Goal: Task Accomplishment & Management: Manage account settings

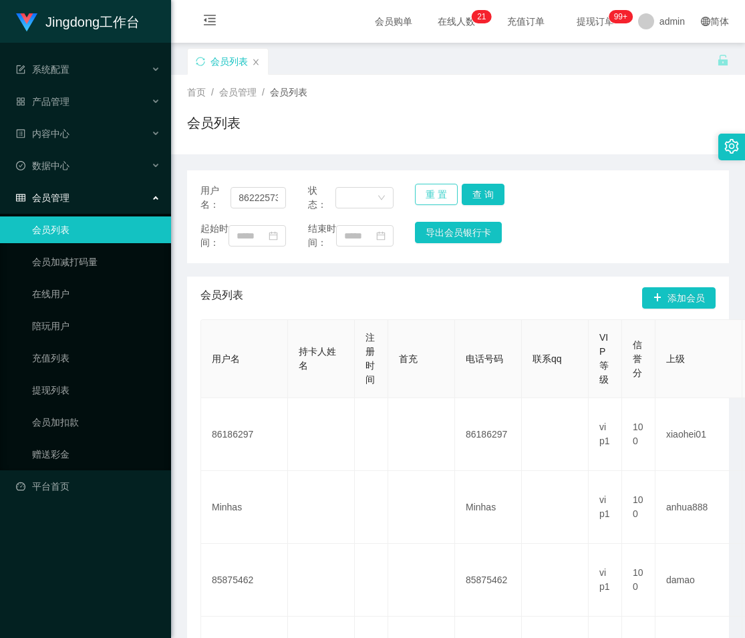
scroll to position [0, 1]
type input "86222573"
click at [473, 199] on button "查 询" at bounding box center [483, 194] width 43 height 21
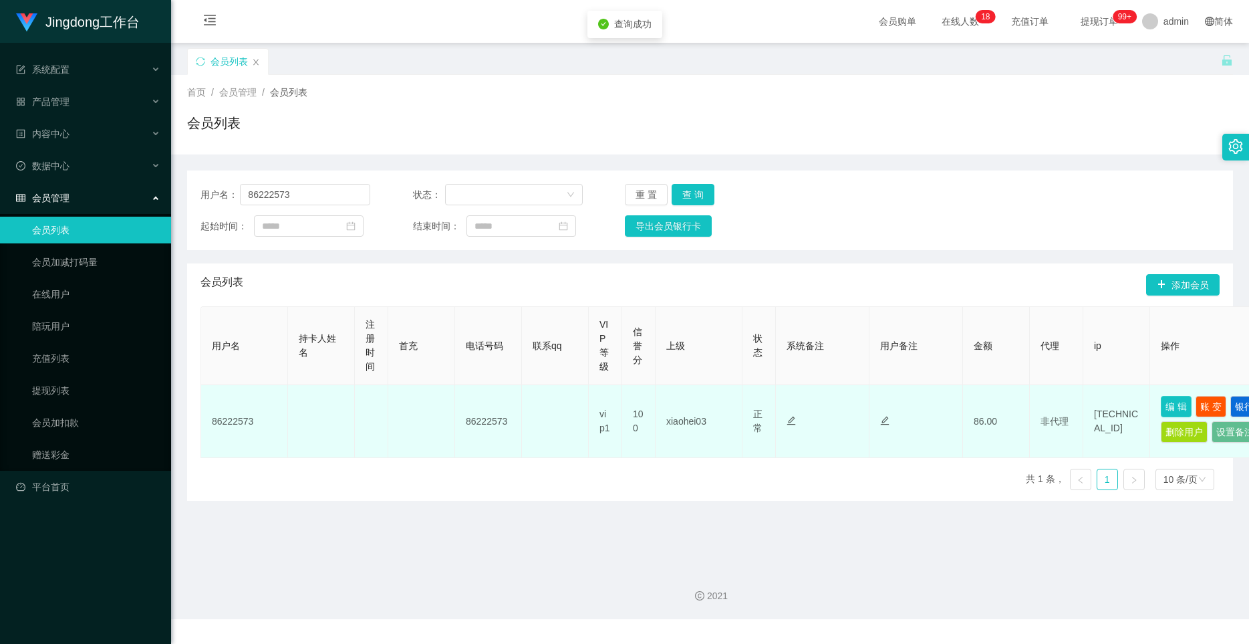
click at [745, 406] on button "编 辑" at bounding box center [1176, 406] width 31 height 21
type input "86222573"
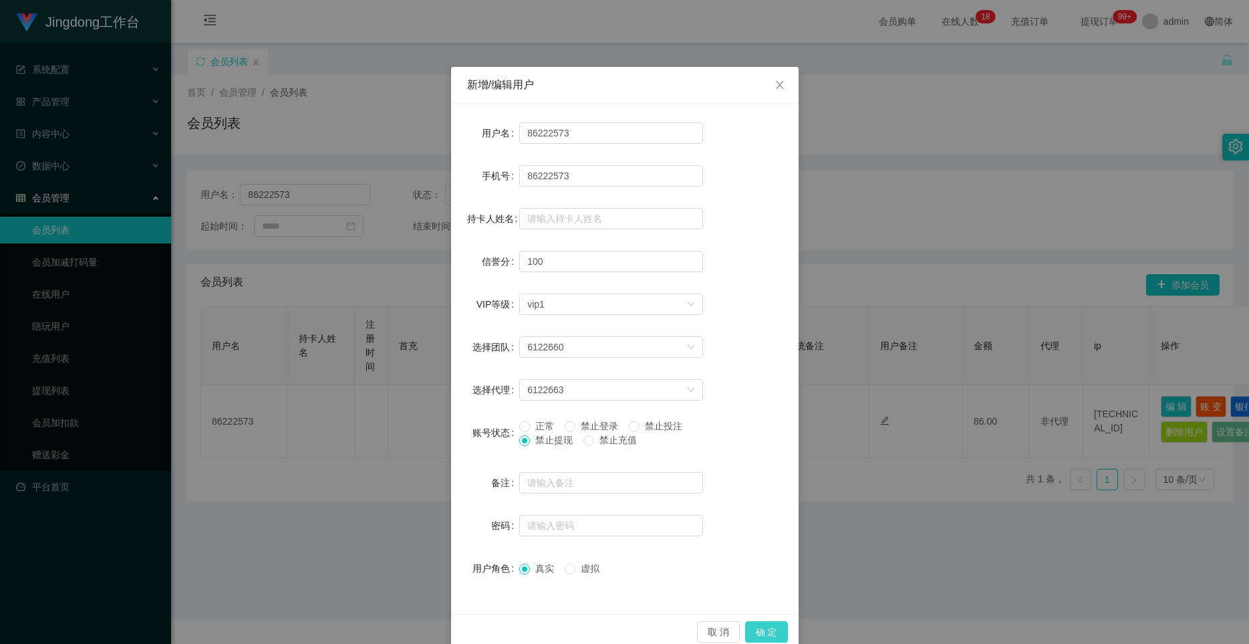
click at [745, 630] on button "确 定" at bounding box center [766, 631] width 43 height 21
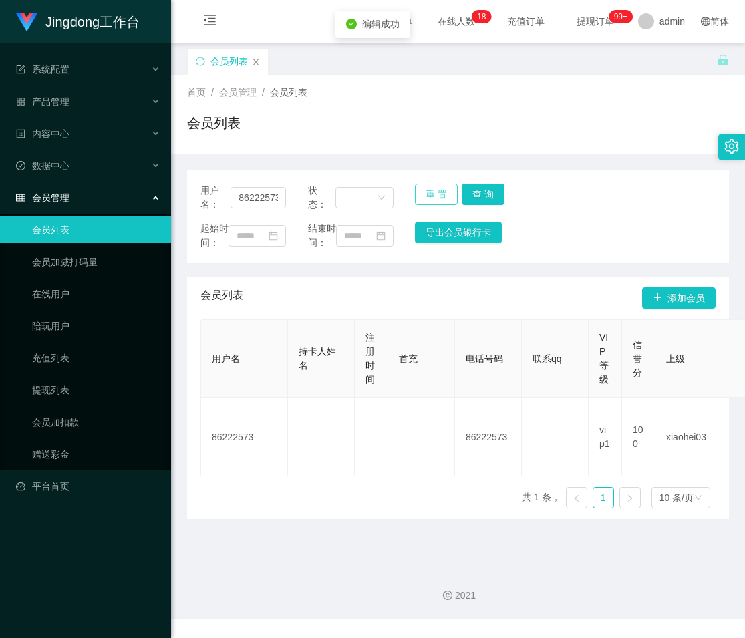
click at [426, 194] on button "重 置" at bounding box center [436, 194] width 43 height 21
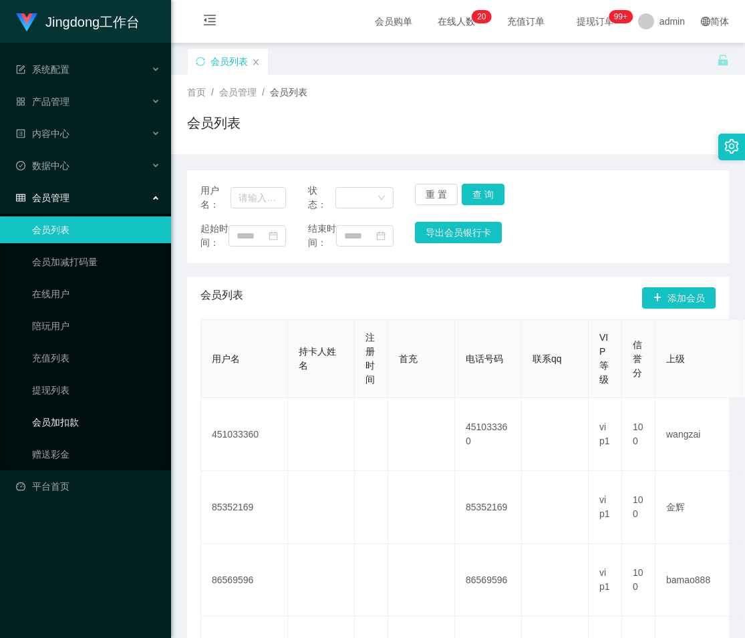
click at [70, 426] on link "会员加扣款" at bounding box center [96, 422] width 128 height 27
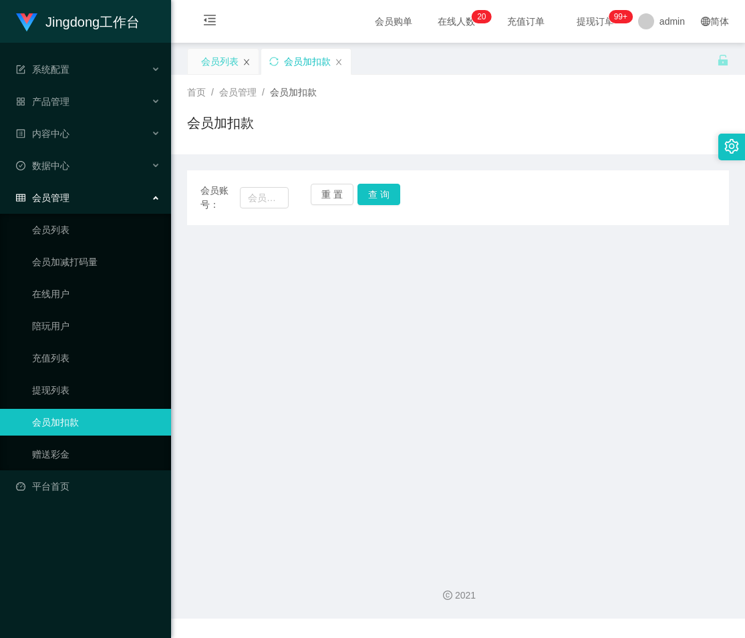
click at [247, 62] on icon "图标: close" at bounding box center [246, 62] width 5 height 6
click at [262, 201] on input "text" at bounding box center [264, 197] width 49 height 21
click at [261, 196] on input "text" at bounding box center [264, 197] width 49 height 21
paste input "001208045648"
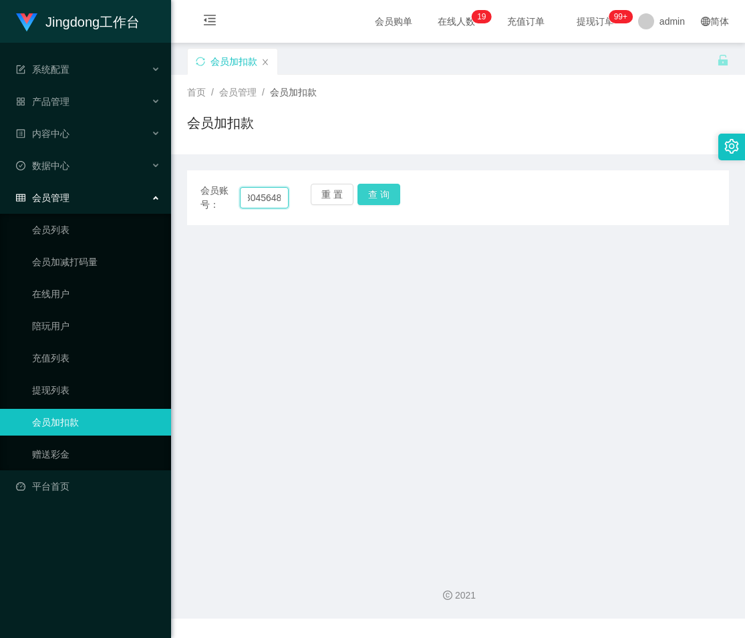
type input "001208045648"
click at [380, 190] on button "查 询" at bounding box center [379, 194] width 43 height 21
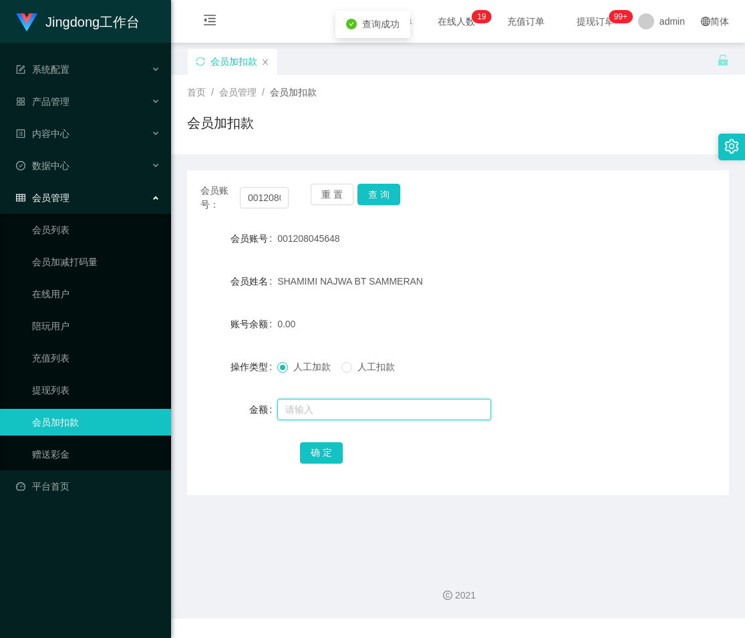
click at [339, 416] on input "text" at bounding box center [384, 409] width 214 height 21
type input "30"
click at [327, 452] on button "确 定" at bounding box center [321, 452] width 43 height 21
drag, startPoint x: 72, startPoint y: 239, endPoint x: 76, endPoint y: 231, distance: 9.6
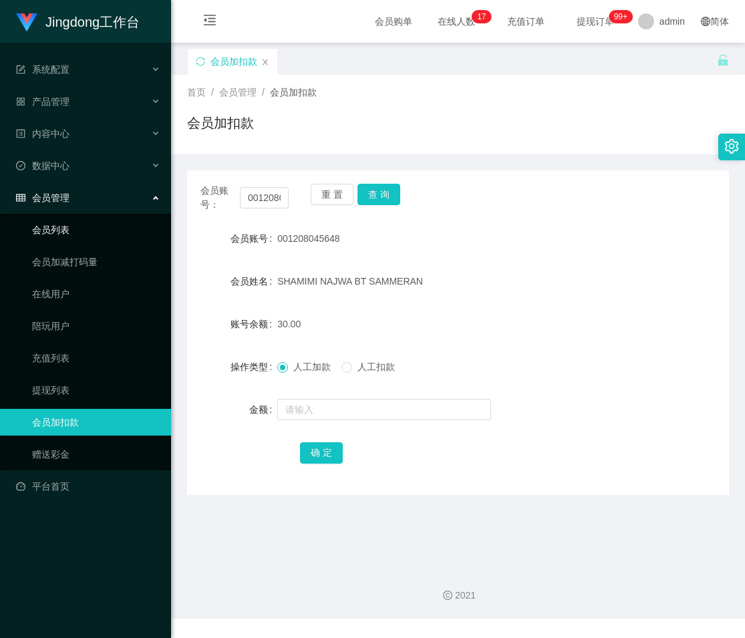
click at [72, 239] on link "会员列表" at bounding box center [96, 230] width 128 height 27
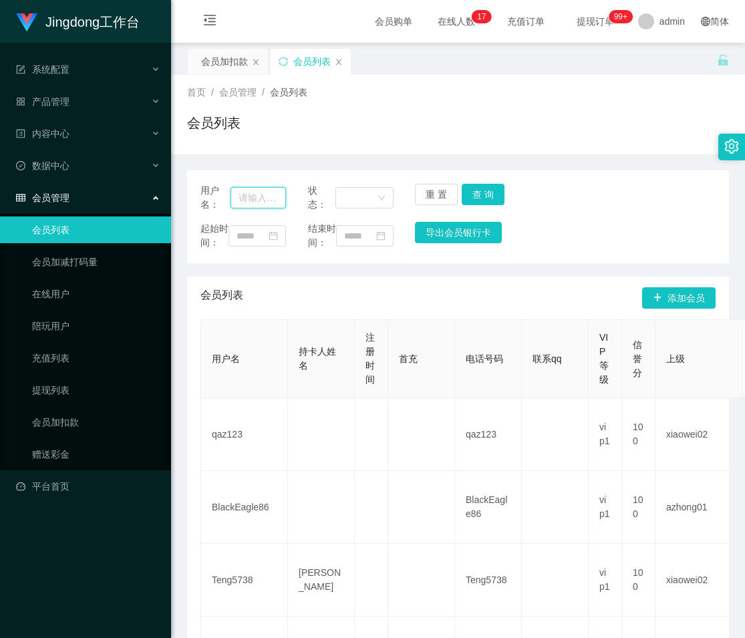
click at [260, 196] on input "text" at bounding box center [258, 197] width 55 height 21
paste input "86222573"
type input "86222573"
click at [485, 190] on button "查 询" at bounding box center [483, 194] width 43 height 21
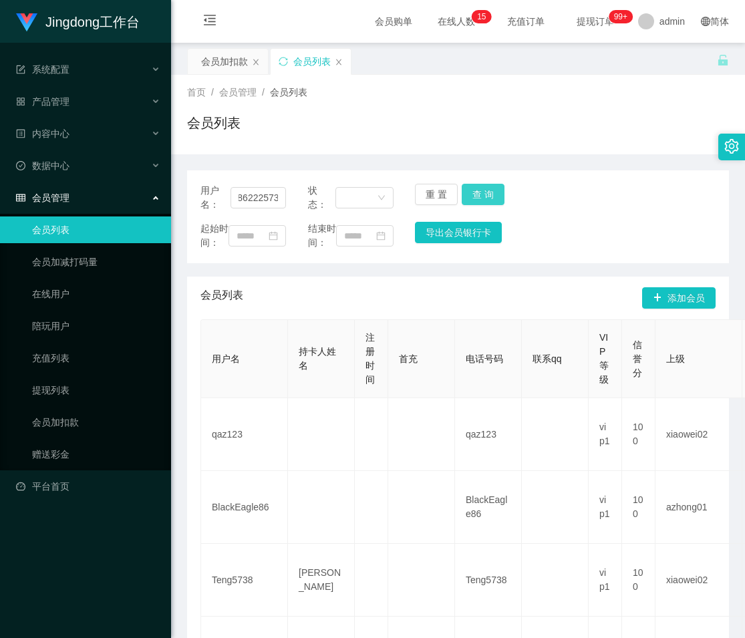
scroll to position [0, 0]
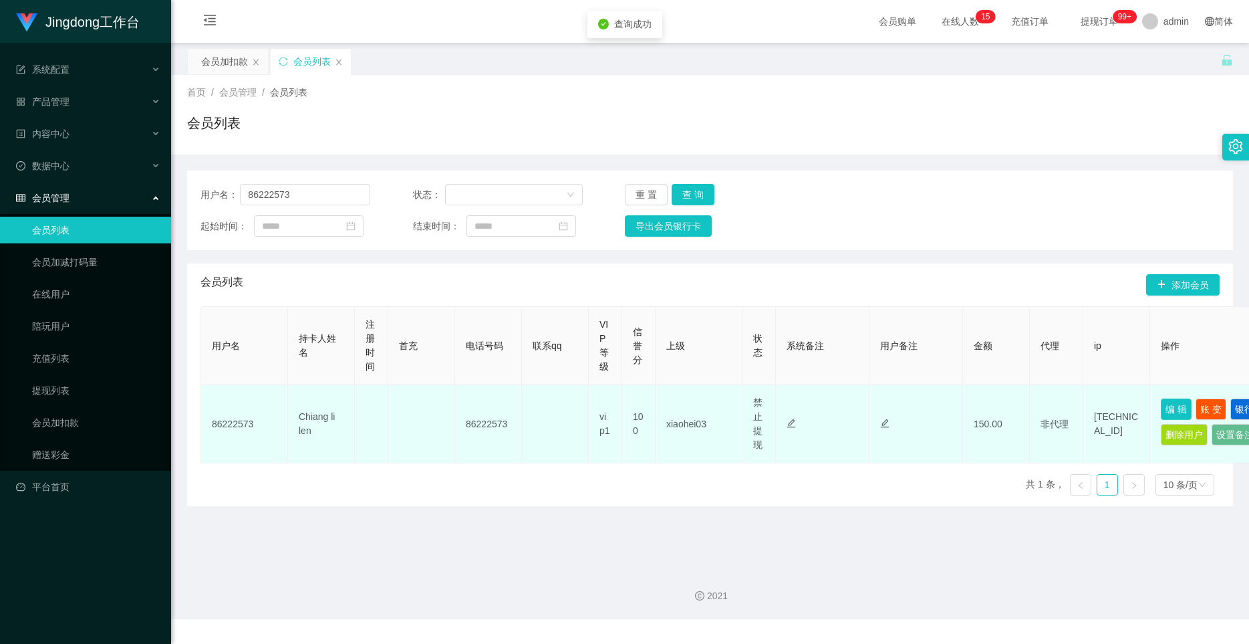
click at [745, 406] on button "编 辑" at bounding box center [1176, 408] width 31 height 21
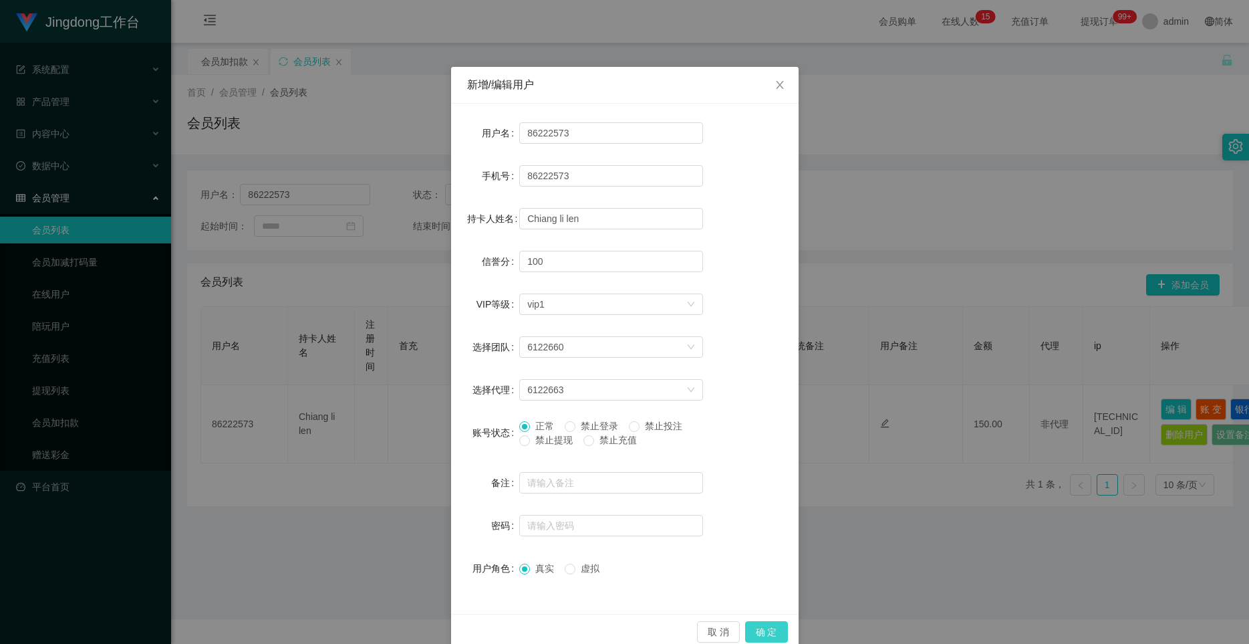
click at [745, 635] on button "确 定" at bounding box center [766, 631] width 43 height 21
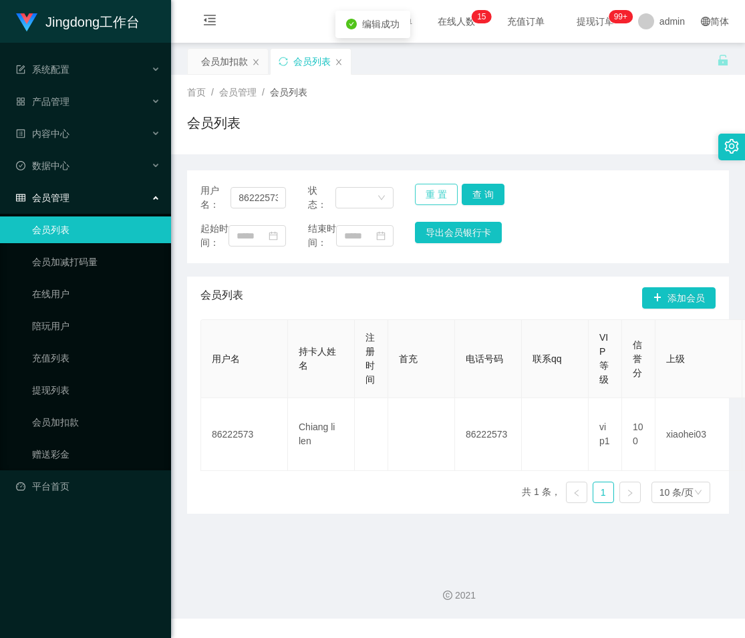
click at [430, 187] on button "重 置" at bounding box center [436, 194] width 43 height 21
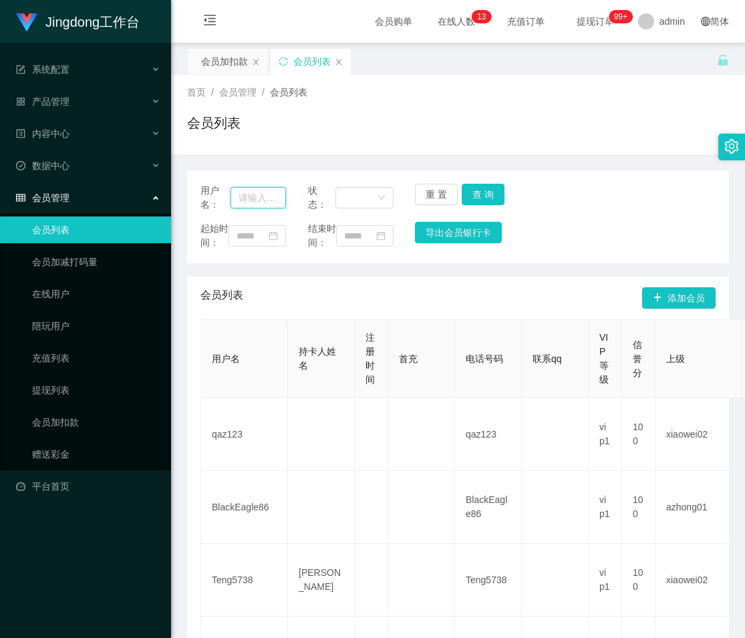
click at [256, 196] on input "text" at bounding box center [258, 197] width 55 height 21
paste input "86222573"
type input "86222573"
click at [489, 193] on button "查 询" at bounding box center [483, 194] width 43 height 21
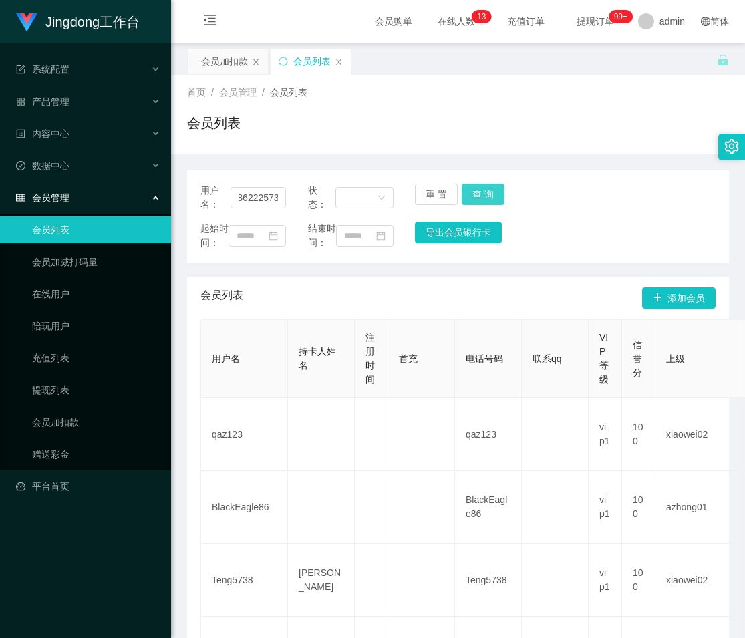
scroll to position [0, 0]
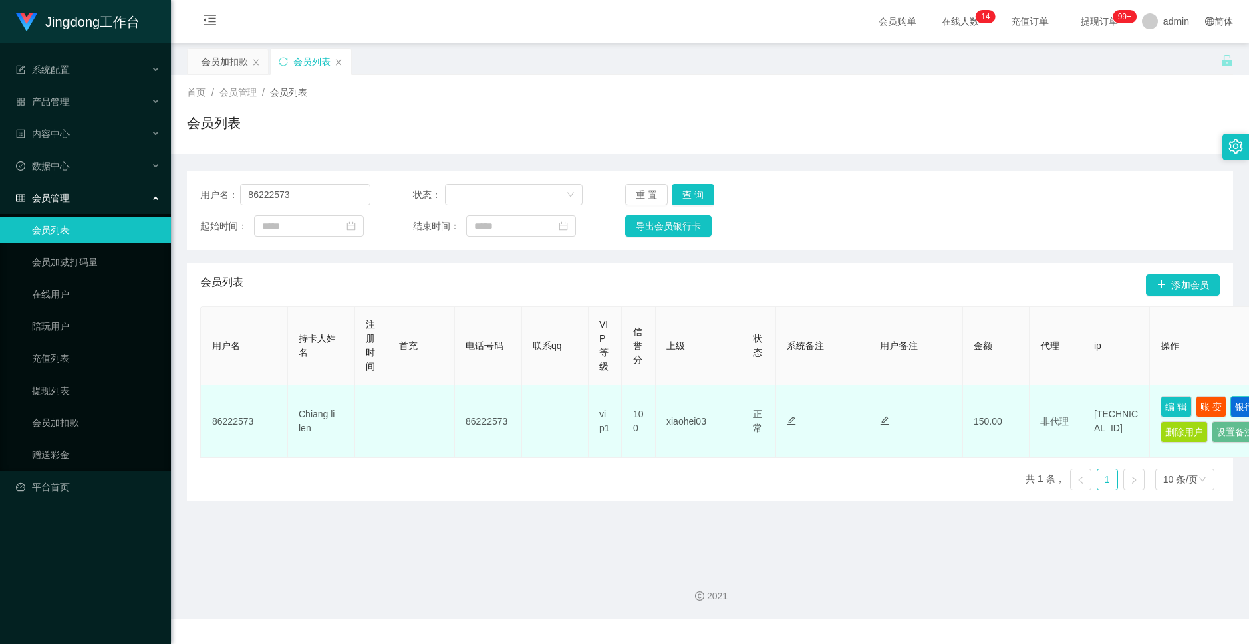
click at [745, 405] on button "银行卡" at bounding box center [1248, 406] width 37 height 21
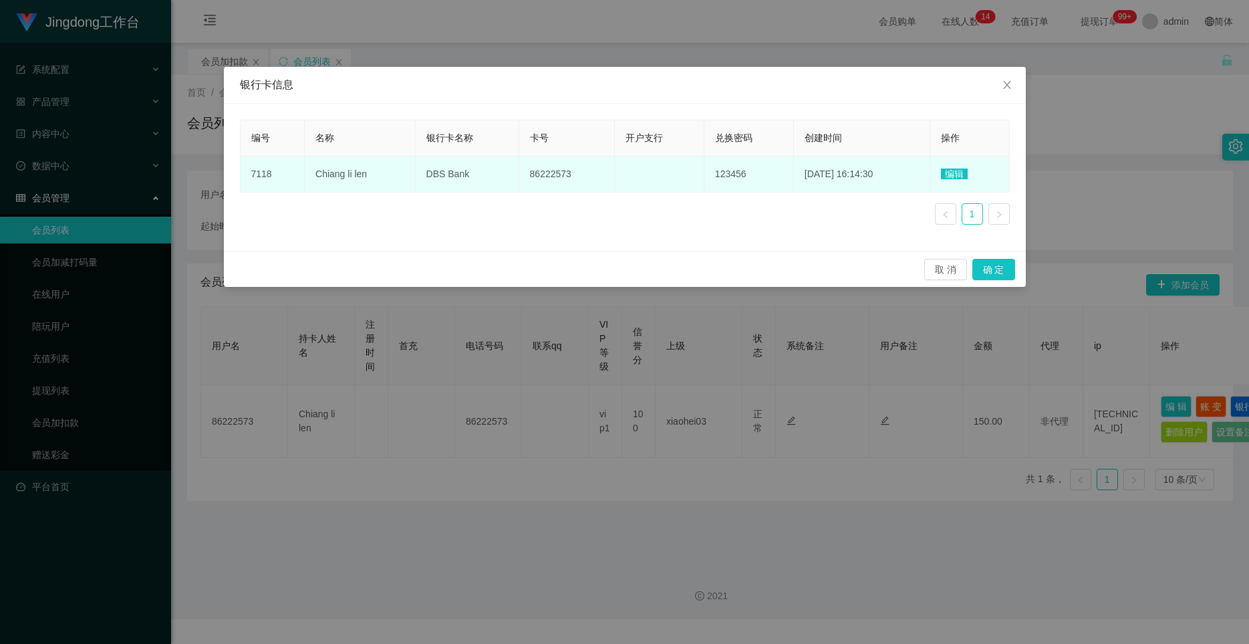
click at [745, 176] on span "编辑" at bounding box center [954, 173] width 27 height 11
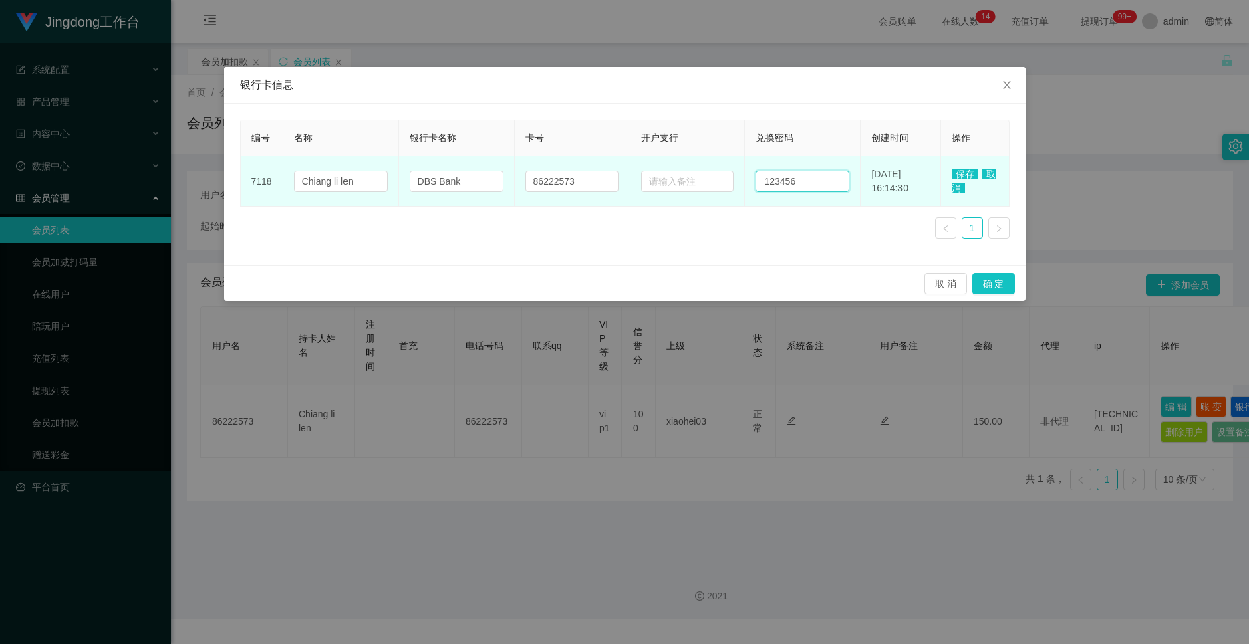
drag, startPoint x: 791, startPoint y: 180, endPoint x: 746, endPoint y: 179, distance: 45.5
click at [745, 180] on input "123456" at bounding box center [803, 180] width 94 height 21
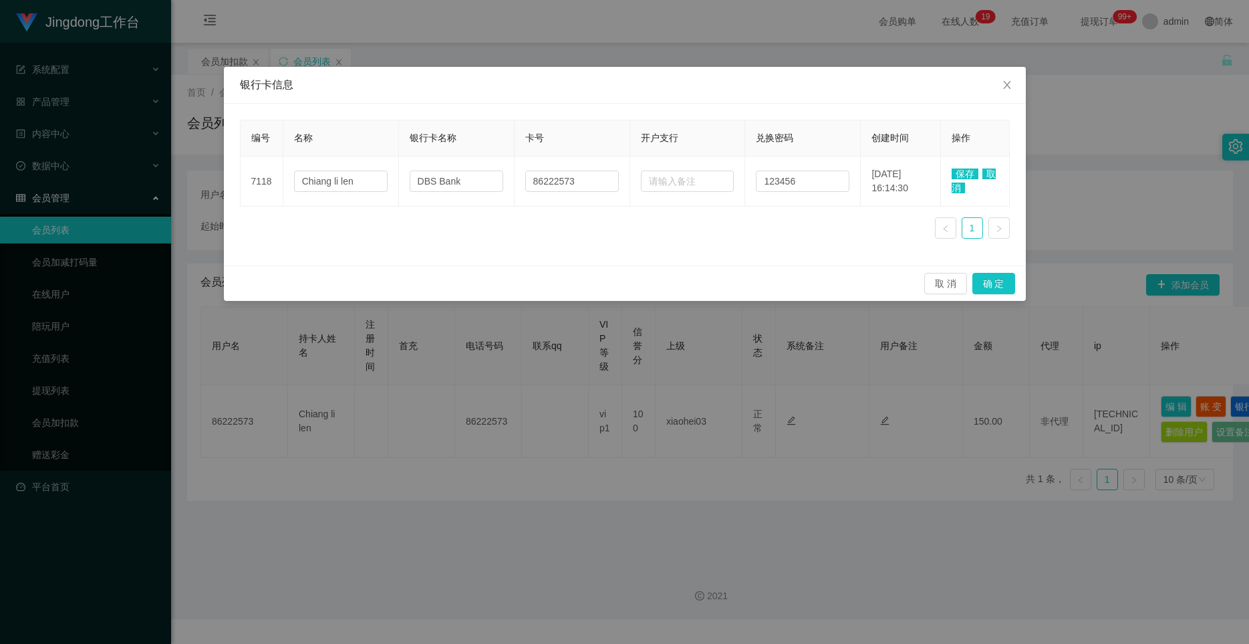
click at [745, 171] on span "保存" at bounding box center [965, 173] width 27 height 11
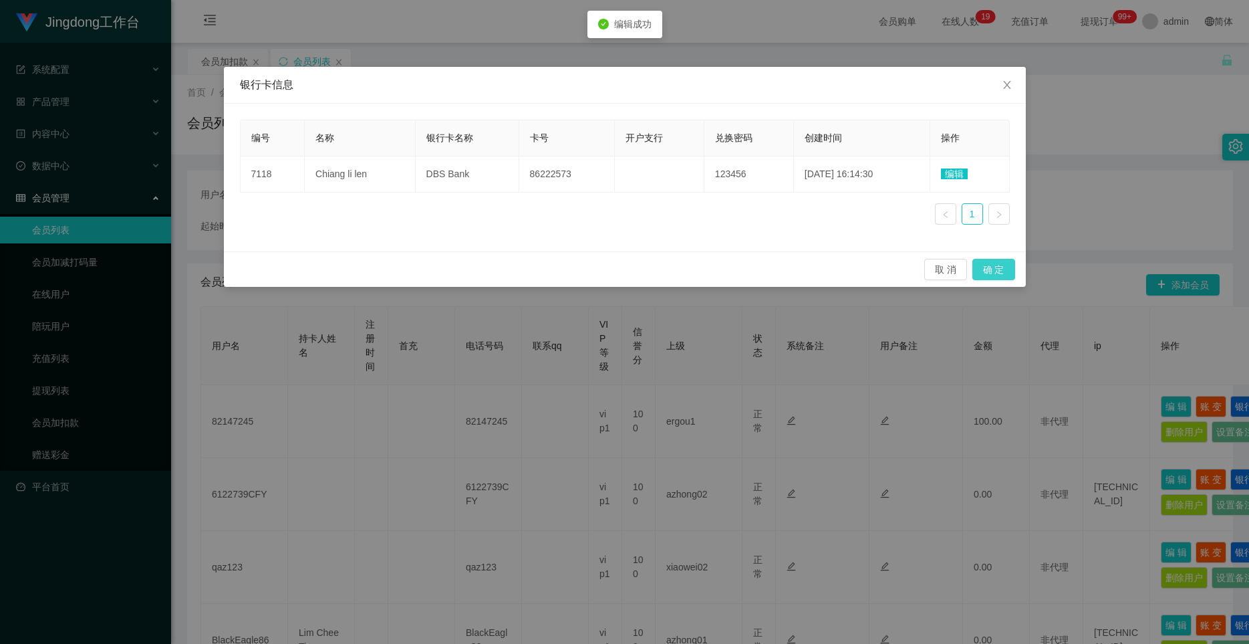
click at [745, 269] on button "确 定" at bounding box center [993, 269] width 43 height 21
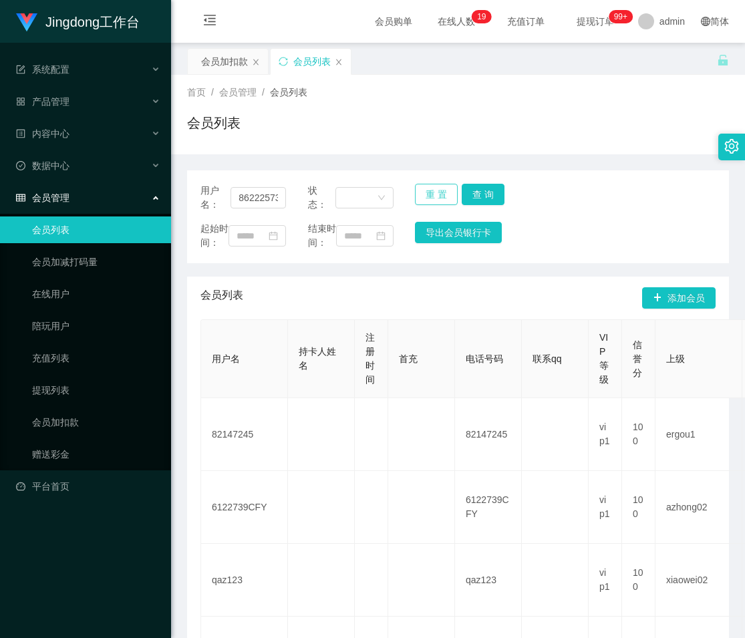
click at [419, 193] on button "重 置" at bounding box center [436, 194] width 43 height 21
click at [430, 193] on button "重 置" at bounding box center [436, 194] width 43 height 21
